Goal: Task Accomplishment & Management: Manage account settings

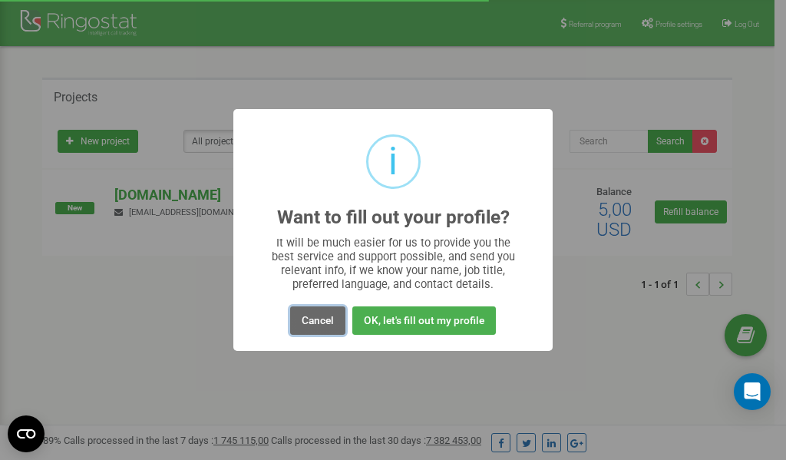
click at [317, 326] on button "Cancel" at bounding box center [317, 320] width 55 height 28
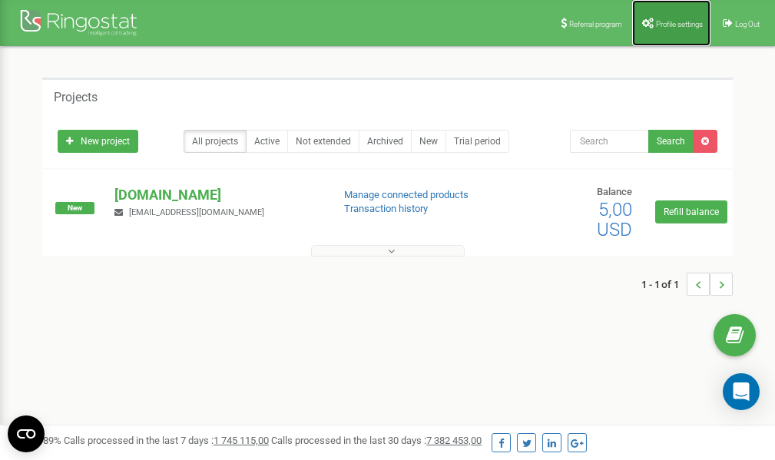
click at [662, 25] on span "Profile settings" at bounding box center [679, 24] width 47 height 8
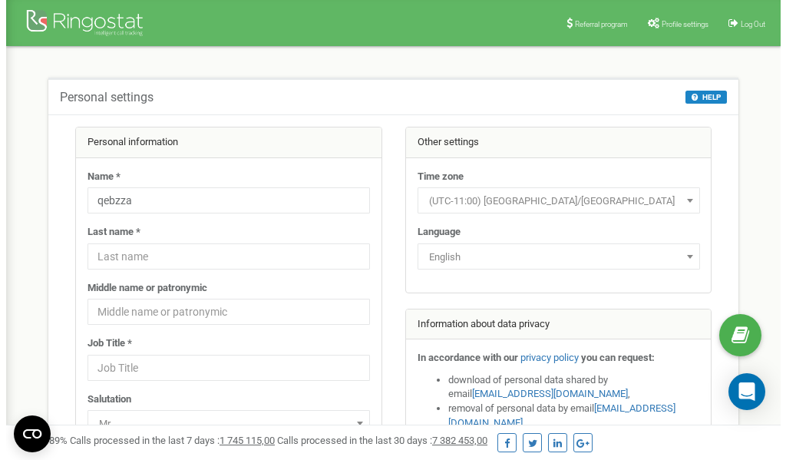
scroll to position [77, 0]
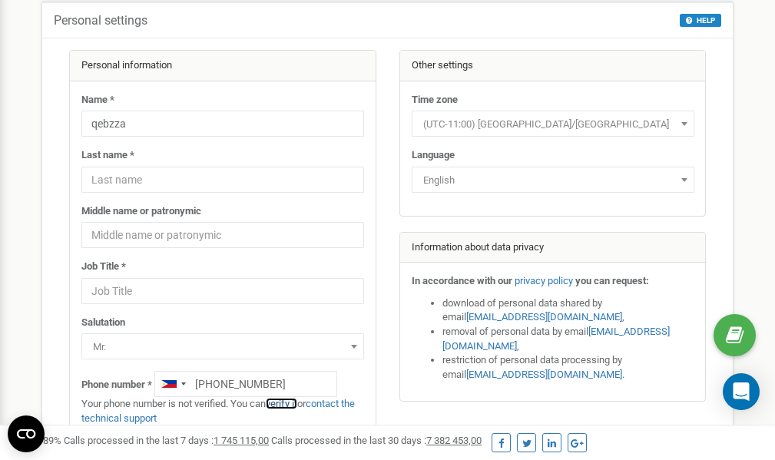
click at [289, 404] on link "verify it" at bounding box center [281, 404] width 31 height 12
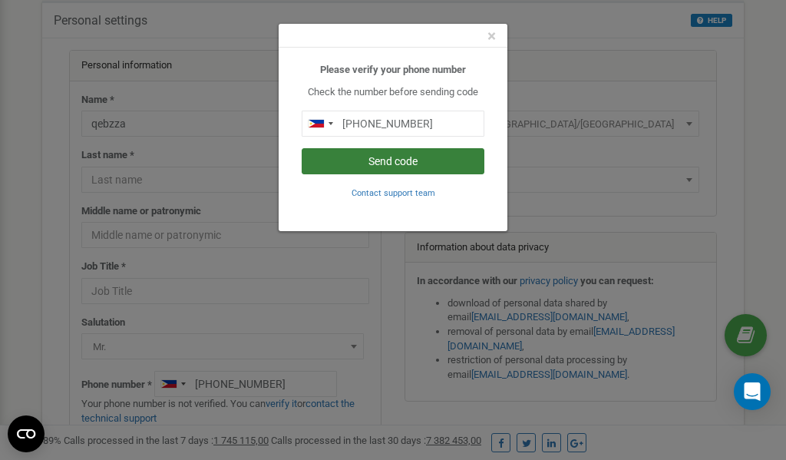
click at [386, 160] on button "Send code" at bounding box center [393, 161] width 183 height 26
